Goal: Information Seeking & Learning: Understand process/instructions

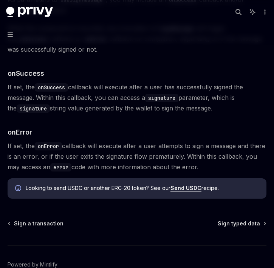
scroll to position [908, 0]
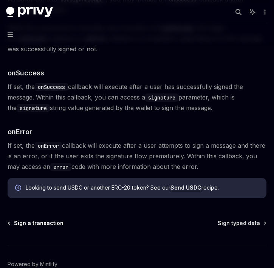
click at [45, 220] on span "Sign a transaction" at bounding box center [38, 224] width 49 height 8
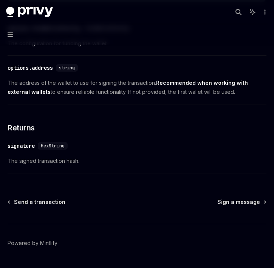
scroll to position [508, 0]
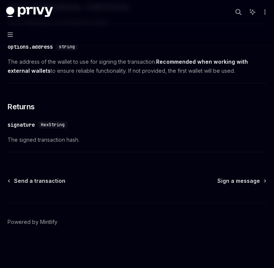
type textarea "*"
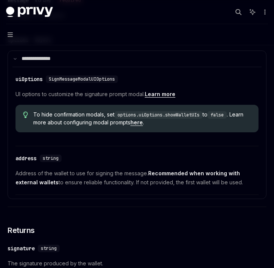
scroll to position [396, 0]
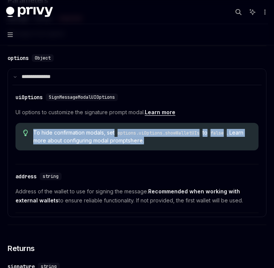
drag, startPoint x: 32, startPoint y: 136, endPoint x: 182, endPoint y: 146, distance: 149.5
click at [182, 146] on div "To hide confirmation modals, set options.uiOptions.showWalletUIs to false . Lea…" at bounding box center [136, 137] width 243 height 28
copy span "To hide confirmation modals, set options.uiOptions.showWalletUIs to false . Lea…"
